Goal: Task Accomplishment & Management: Manage account settings

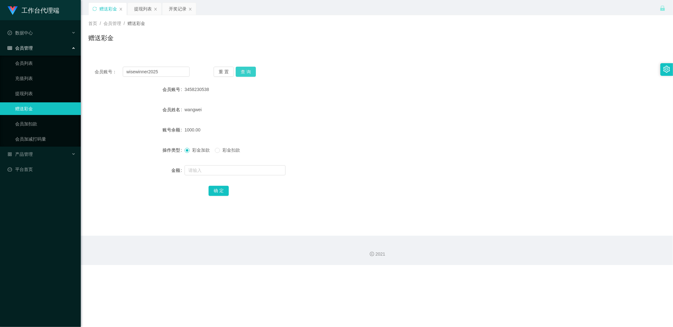
type input "wisewinner2025"
drag, startPoint x: 241, startPoint y: 70, endPoint x: 238, endPoint y: 103, distance: 32.6
click at [241, 70] on button "查 询" at bounding box center [246, 72] width 20 height 10
drag, startPoint x: 198, startPoint y: 173, endPoint x: 191, endPoint y: 174, distance: 6.4
click at [198, 173] on input "text" at bounding box center [235, 170] width 101 height 10
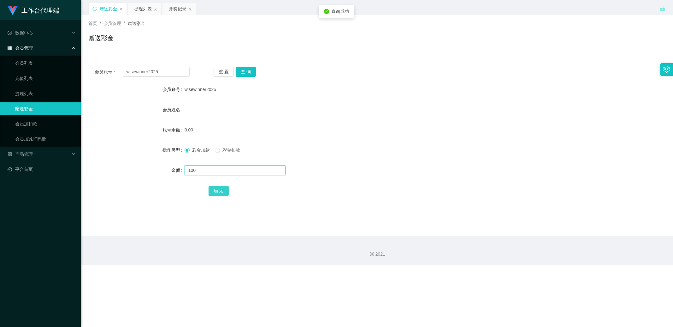
type input "100"
click at [222, 187] on button "确 定" at bounding box center [219, 191] width 20 height 10
click at [145, 11] on div "提现列表" at bounding box center [143, 9] width 18 height 12
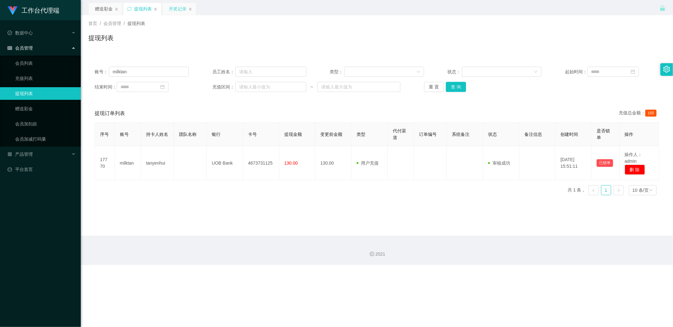
click at [176, 12] on div "开奖记录" at bounding box center [178, 9] width 18 height 12
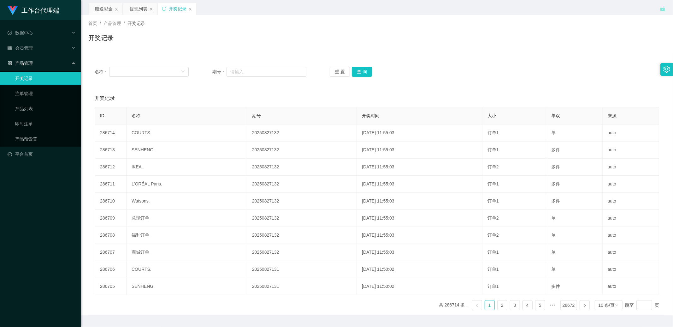
drag, startPoint x: 102, startPoint y: 6, endPoint x: 103, endPoint y: 17, distance: 10.5
click at [102, 6] on div "赠送彩金" at bounding box center [104, 9] width 18 height 12
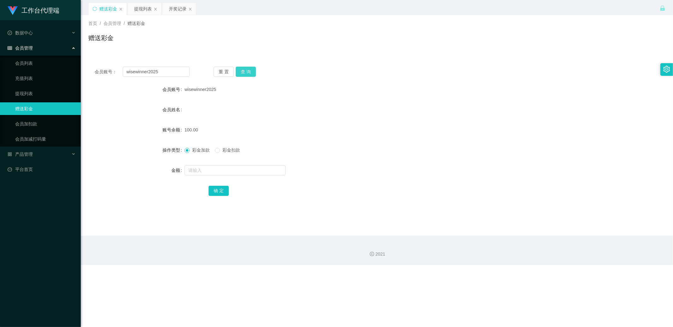
drag, startPoint x: 244, startPoint y: 70, endPoint x: 244, endPoint y: 76, distance: 6.0
click at [244, 70] on button "查 询" at bounding box center [246, 72] width 20 height 10
drag, startPoint x: 189, startPoint y: 133, endPoint x: 212, endPoint y: 127, distance: 23.2
click at [208, 128] on div "50.00" at bounding box center [353, 129] width 337 height 13
copy span "00"
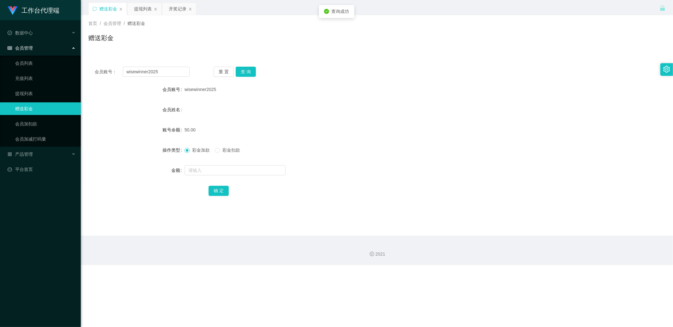
click at [212, 127] on div "50.00" at bounding box center [353, 129] width 337 height 13
click at [244, 67] on button "查 询" at bounding box center [246, 72] width 20 height 10
click at [203, 168] on input "text" at bounding box center [235, 170] width 101 height 10
type input "3"
type input "100"
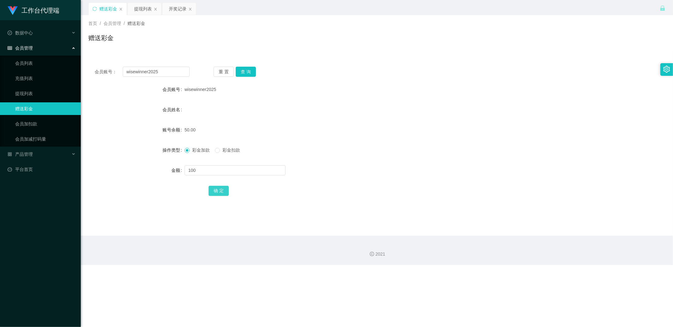
click at [225, 191] on button "确 定" at bounding box center [219, 191] width 20 height 10
click at [146, 11] on div "提现列表" at bounding box center [143, 9] width 18 height 12
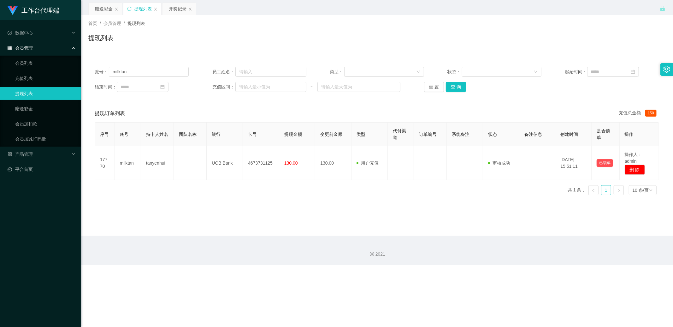
click at [171, 8] on div "开奖记录" at bounding box center [178, 9] width 18 height 12
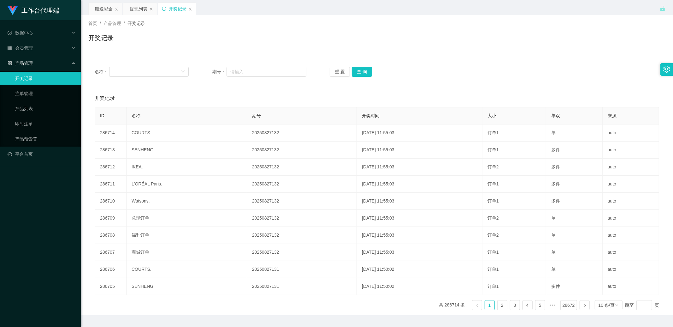
click at [163, 10] on icon "图标: sync" at bounding box center [164, 9] width 4 height 4
click at [98, 7] on div "赠送彩金" at bounding box center [104, 9] width 18 height 12
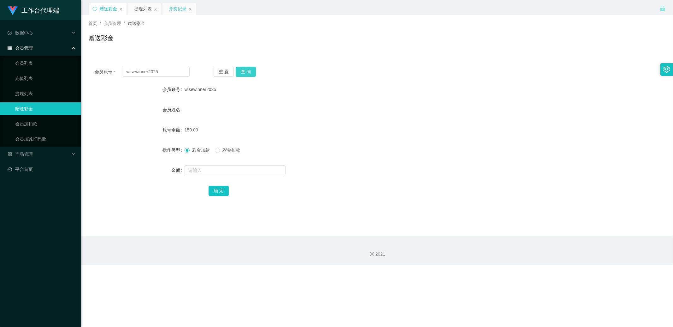
click at [246, 75] on button "查 询" at bounding box center [246, 72] width 20 height 10
click at [254, 70] on button "查 询" at bounding box center [246, 72] width 20 height 10
click at [253, 73] on button "查 询" at bounding box center [246, 72] width 20 height 10
click at [158, 71] on input "wisewinner2025" at bounding box center [156, 72] width 67 height 10
click at [144, 8] on div "提现列表" at bounding box center [143, 9] width 18 height 12
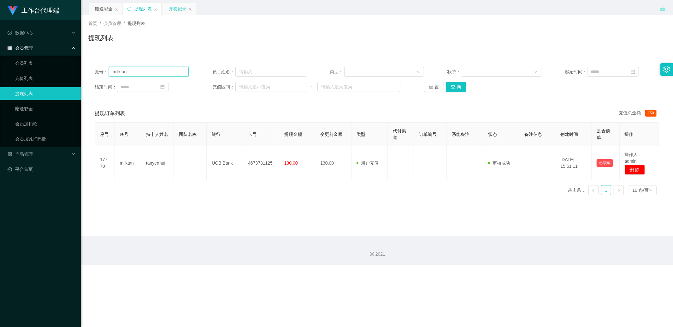
click at [162, 73] on input "milktan" at bounding box center [149, 72] width 80 height 10
paste input "wisewinner2025"
type input "wisewinner2025"
click at [460, 85] on button "查 询" at bounding box center [456, 87] width 20 height 10
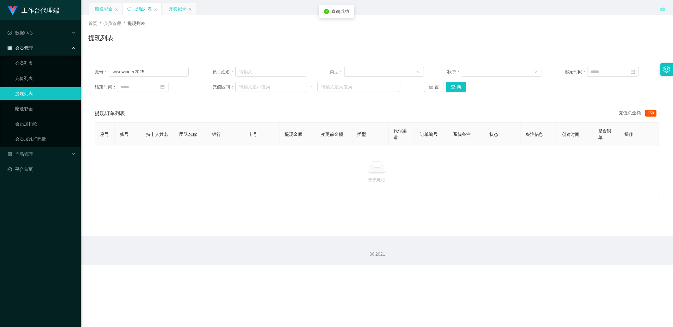
click at [101, 6] on div "赠送彩金" at bounding box center [104, 9] width 18 height 12
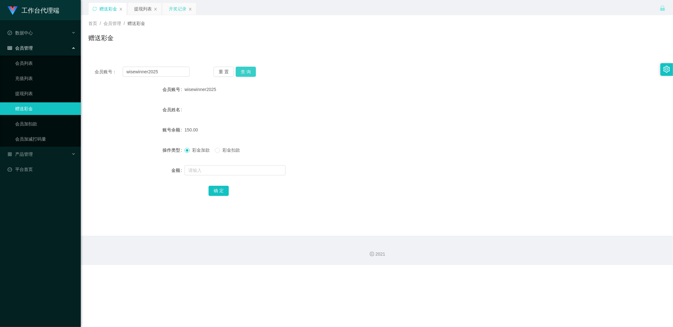
click at [244, 68] on button "查 询" at bounding box center [246, 72] width 20 height 10
click at [170, 9] on div "开奖记录" at bounding box center [178, 9] width 18 height 12
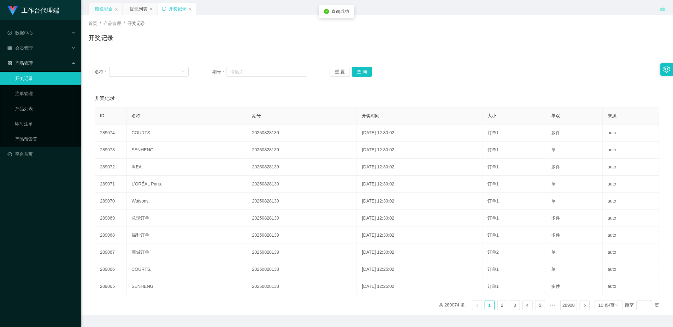
click at [96, 10] on div "赠送彩金" at bounding box center [104, 9] width 18 height 12
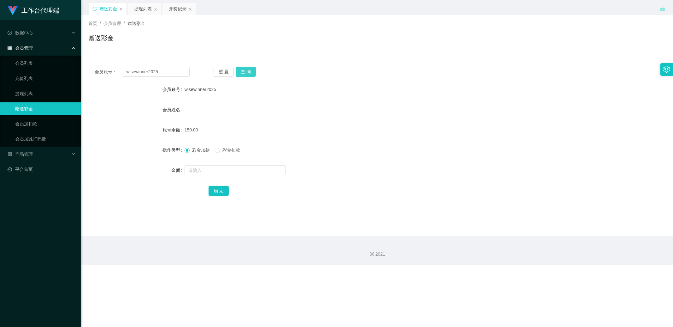
click at [246, 72] on button "查 询" at bounding box center [246, 72] width 20 height 10
click at [148, 9] on div "提现列表" at bounding box center [143, 9] width 18 height 12
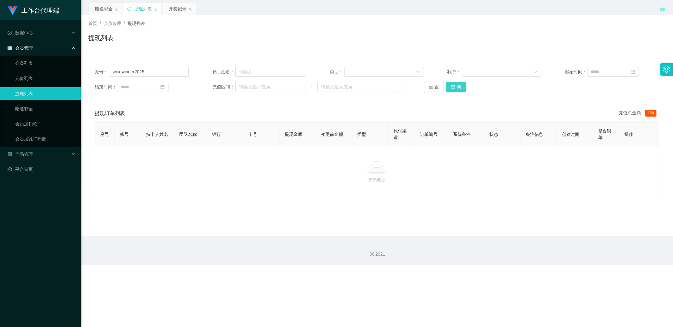
click at [462, 86] on button "查 询" at bounding box center [456, 87] width 20 height 10
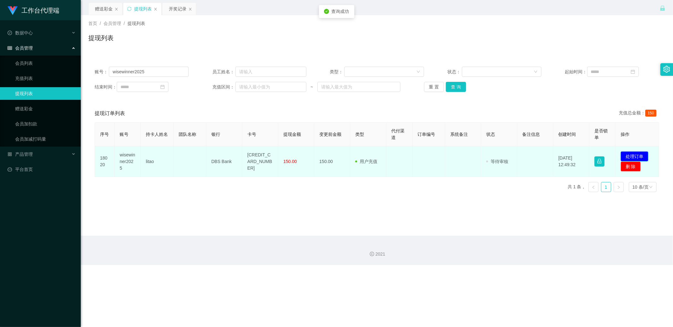
click at [633, 156] on button "处理订单" at bounding box center [635, 156] width 28 height 10
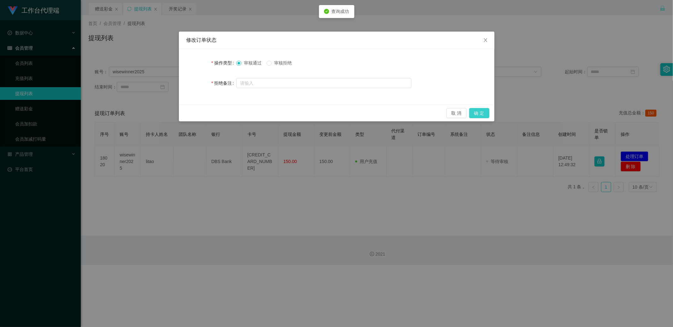
click at [476, 114] on button "确 定" at bounding box center [479, 113] width 20 height 10
